Goal: Task Accomplishment & Management: Manage account settings

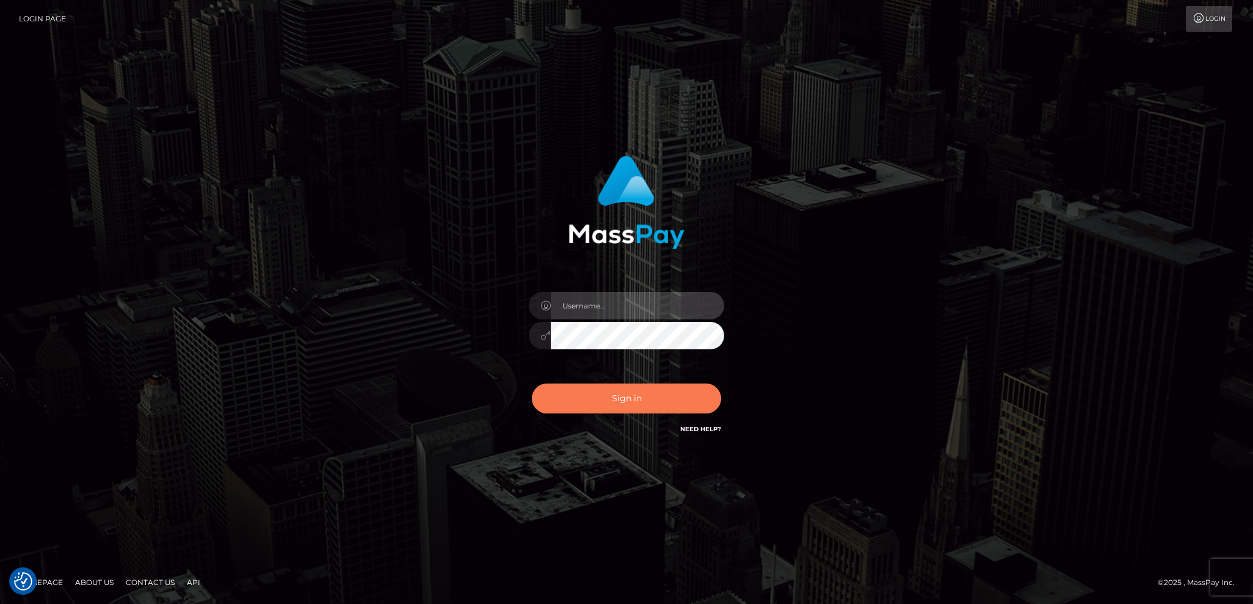
type input "Marcopolo"
click at [631, 408] on button "Sign in" at bounding box center [626, 398] width 189 height 30
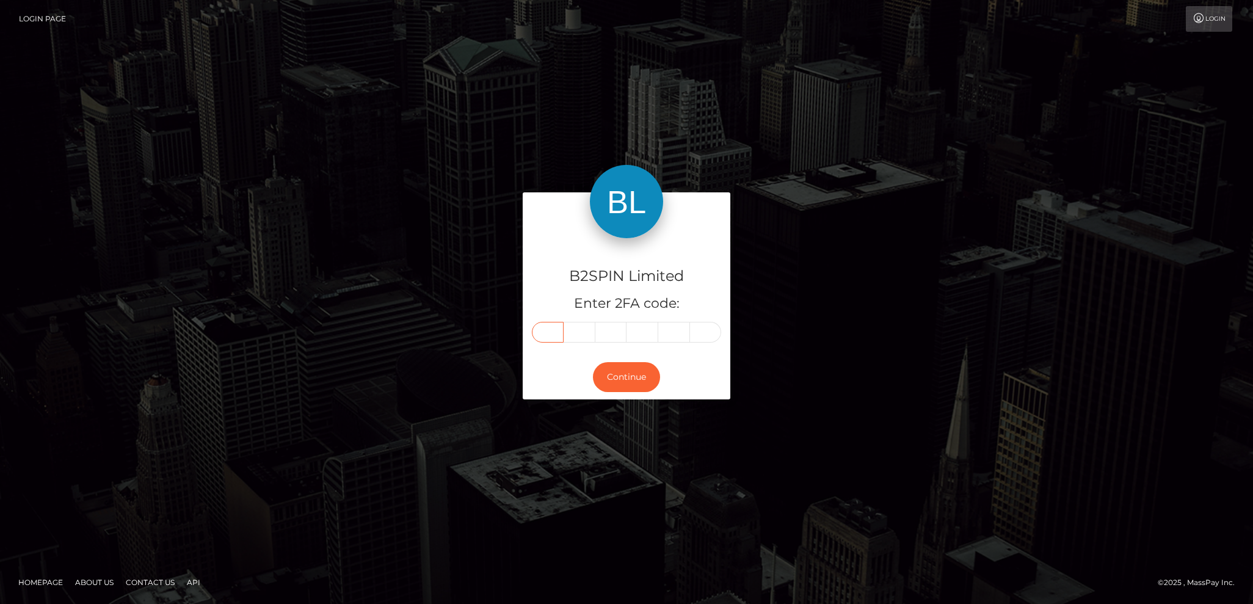
paste input "6"
type input "6"
type input "5"
type input "0"
type input "5"
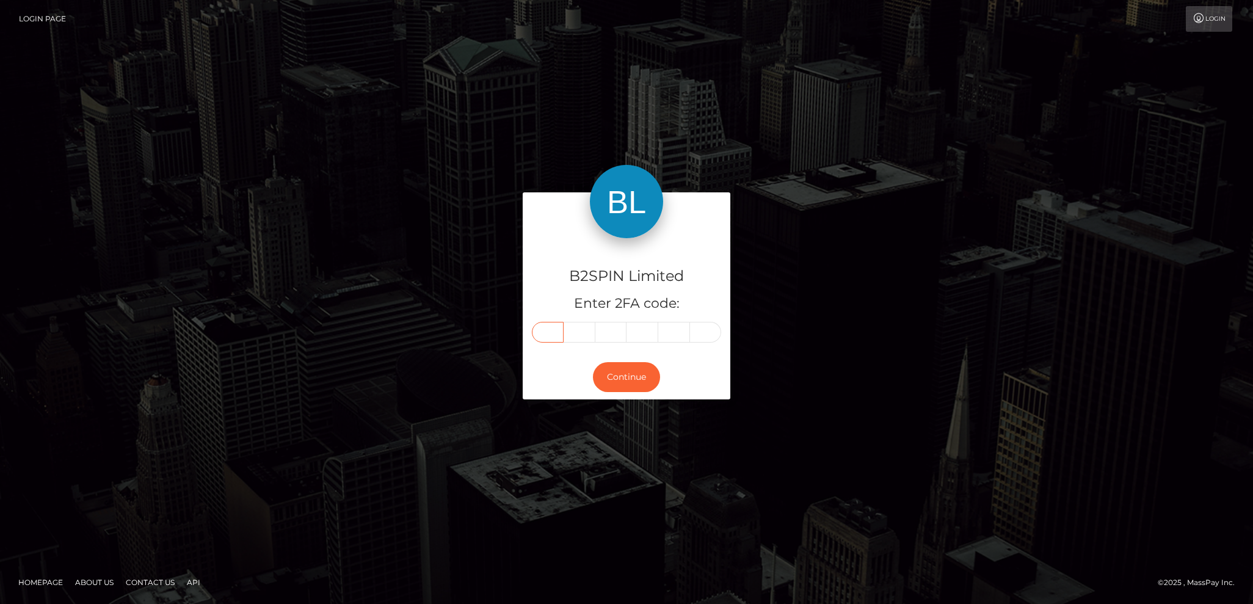
type input "4"
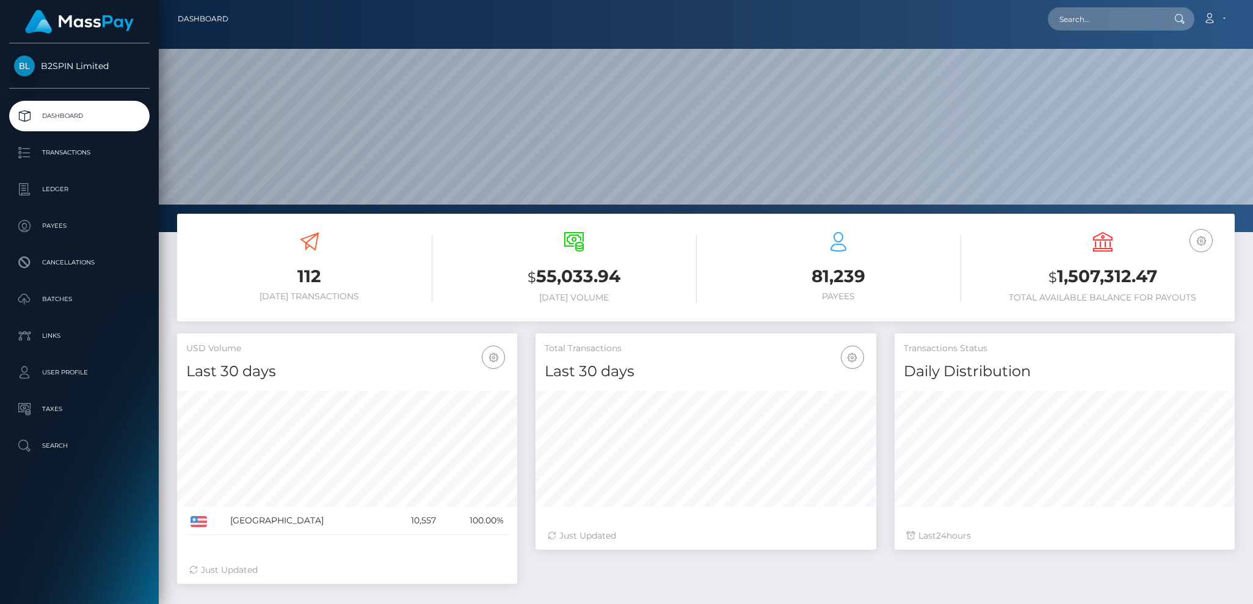
scroll to position [216, 340]
drag, startPoint x: 1059, startPoint y: 276, endPoint x: 1068, endPoint y: 252, distance: 25.5
click at [1164, 274] on h3 "$ 1,507,312.47" at bounding box center [1102, 276] width 246 height 25
copy h3 "1,507,312.47"
